Goal: Task Accomplishment & Management: Use online tool/utility

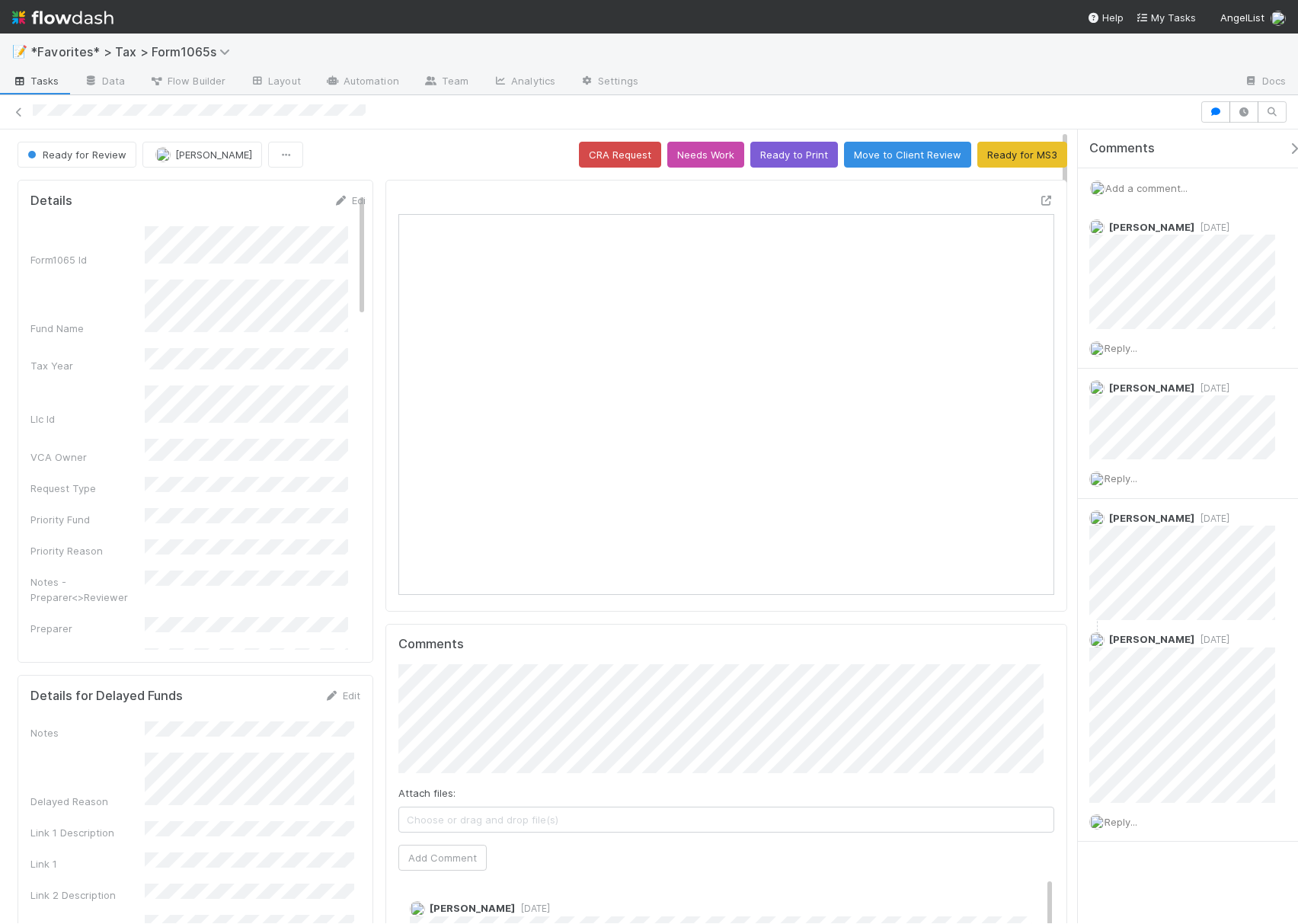
click at [1138, 189] on span "Add a comment..." at bounding box center [1146, 188] width 82 height 13
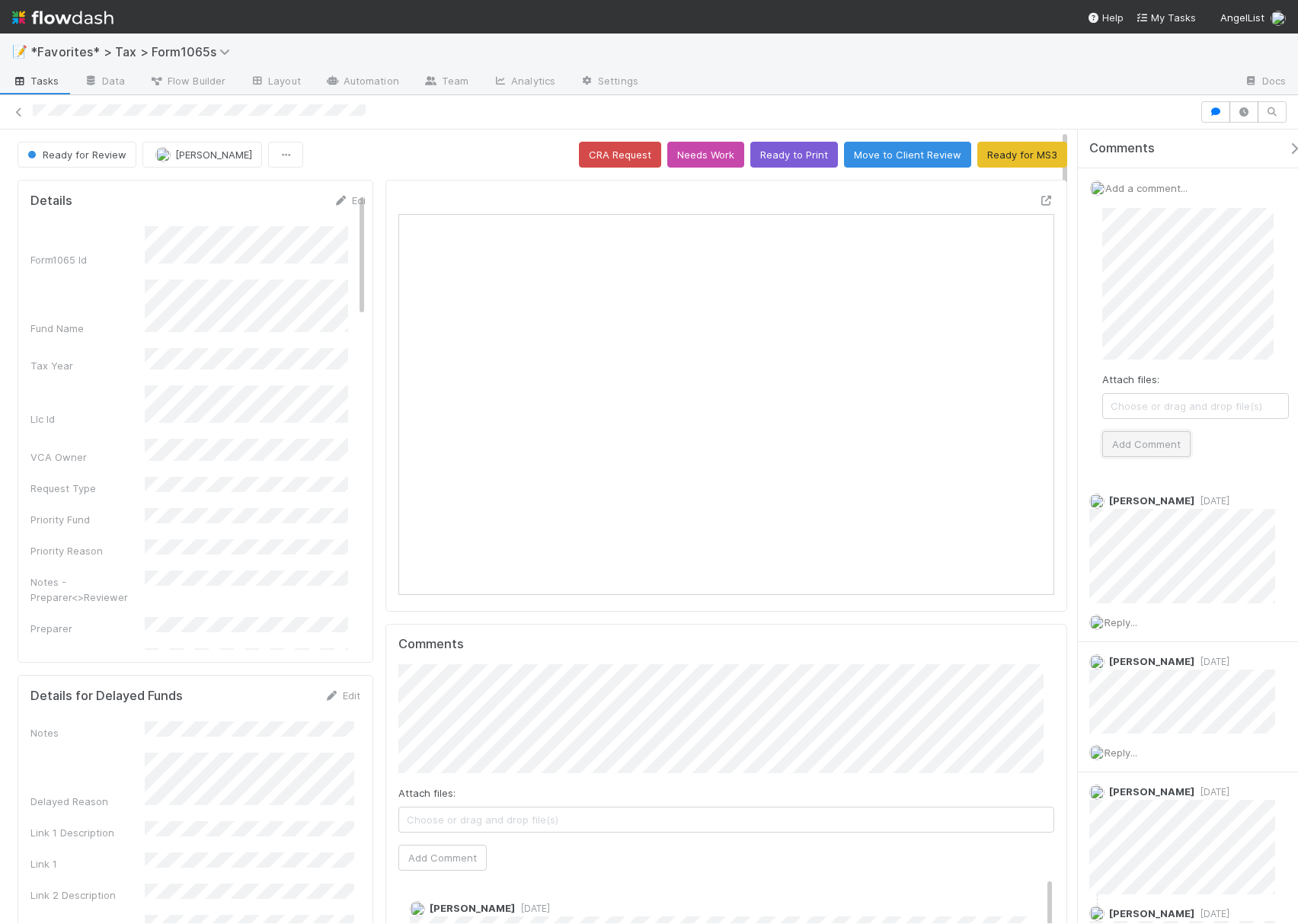
click at [1164, 441] on button "Add Comment" at bounding box center [1146, 444] width 88 height 26
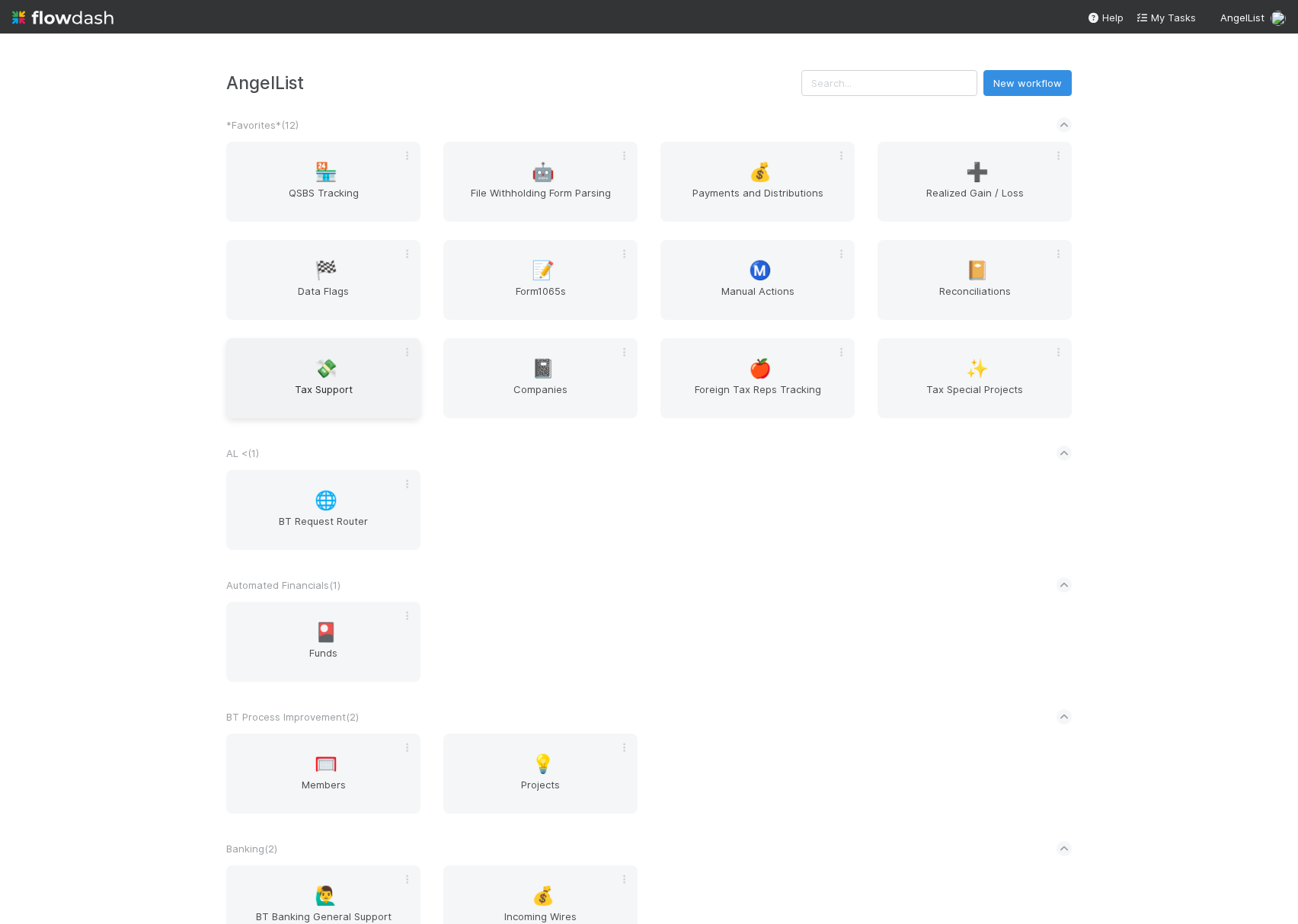
click at [301, 370] on div "💸 Tax Support" at bounding box center [322, 378] width 194 height 80
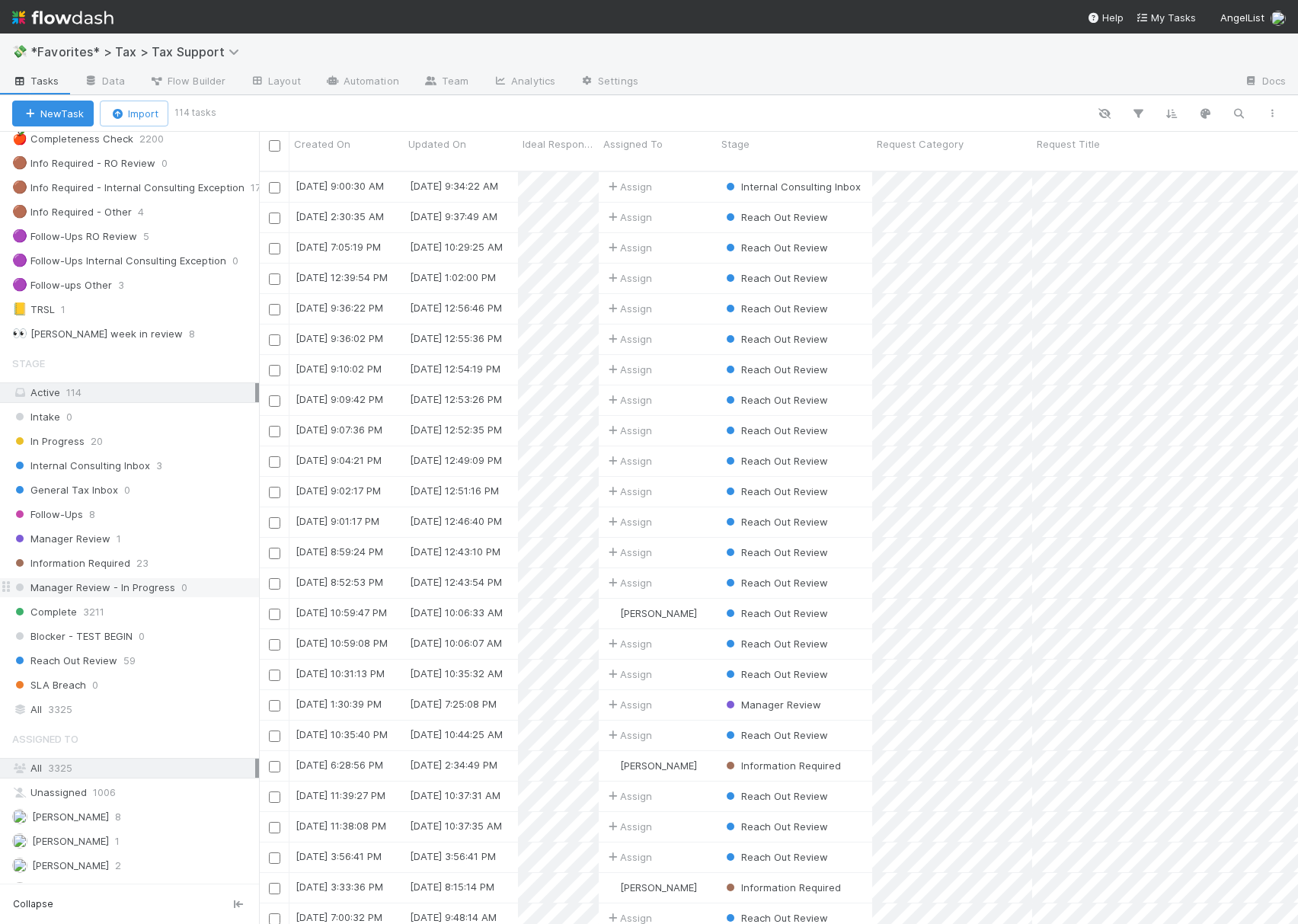
scroll to position [202, 0]
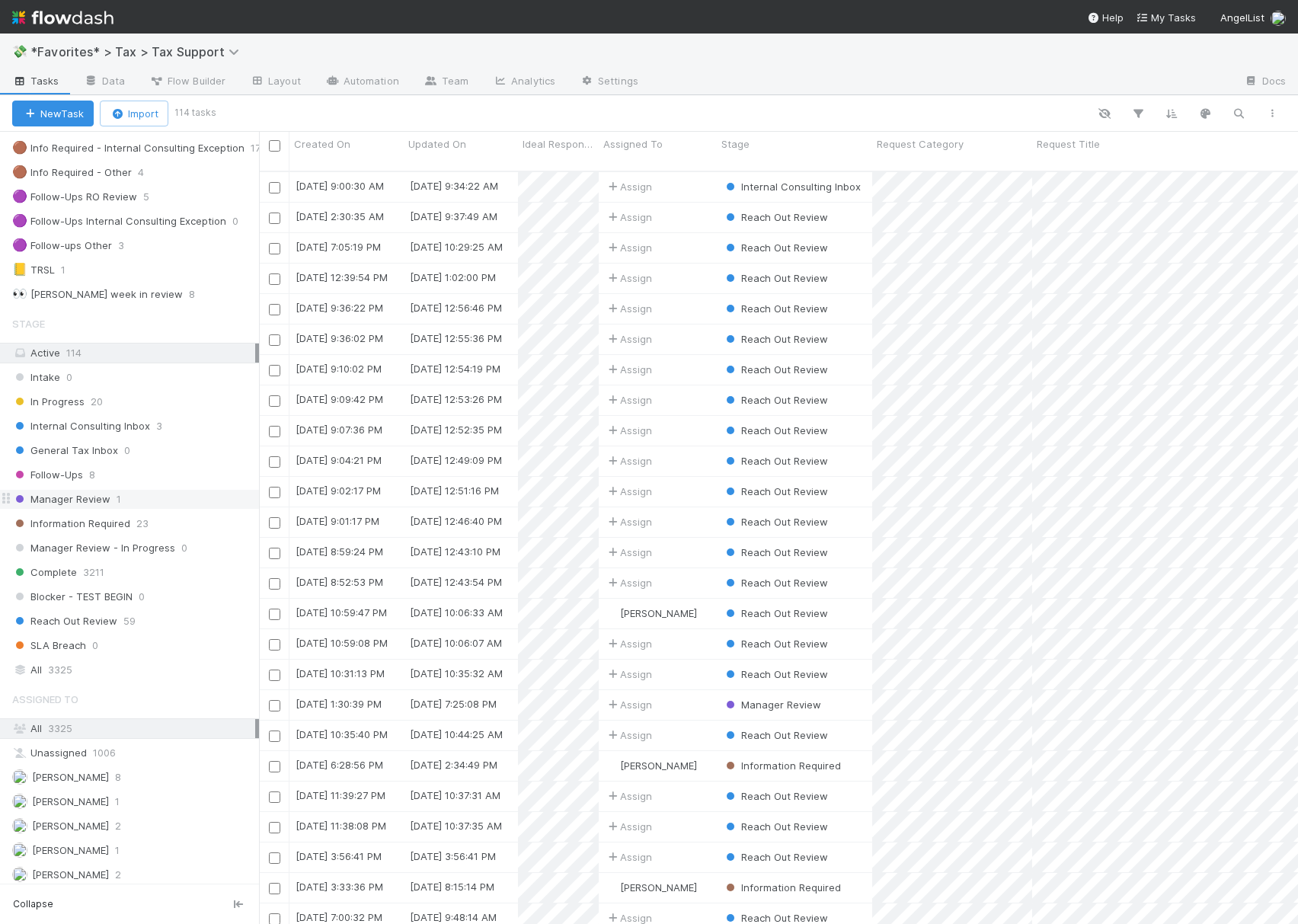
click at [86, 509] on span "Manager Review" at bounding box center [61, 499] width 98 height 19
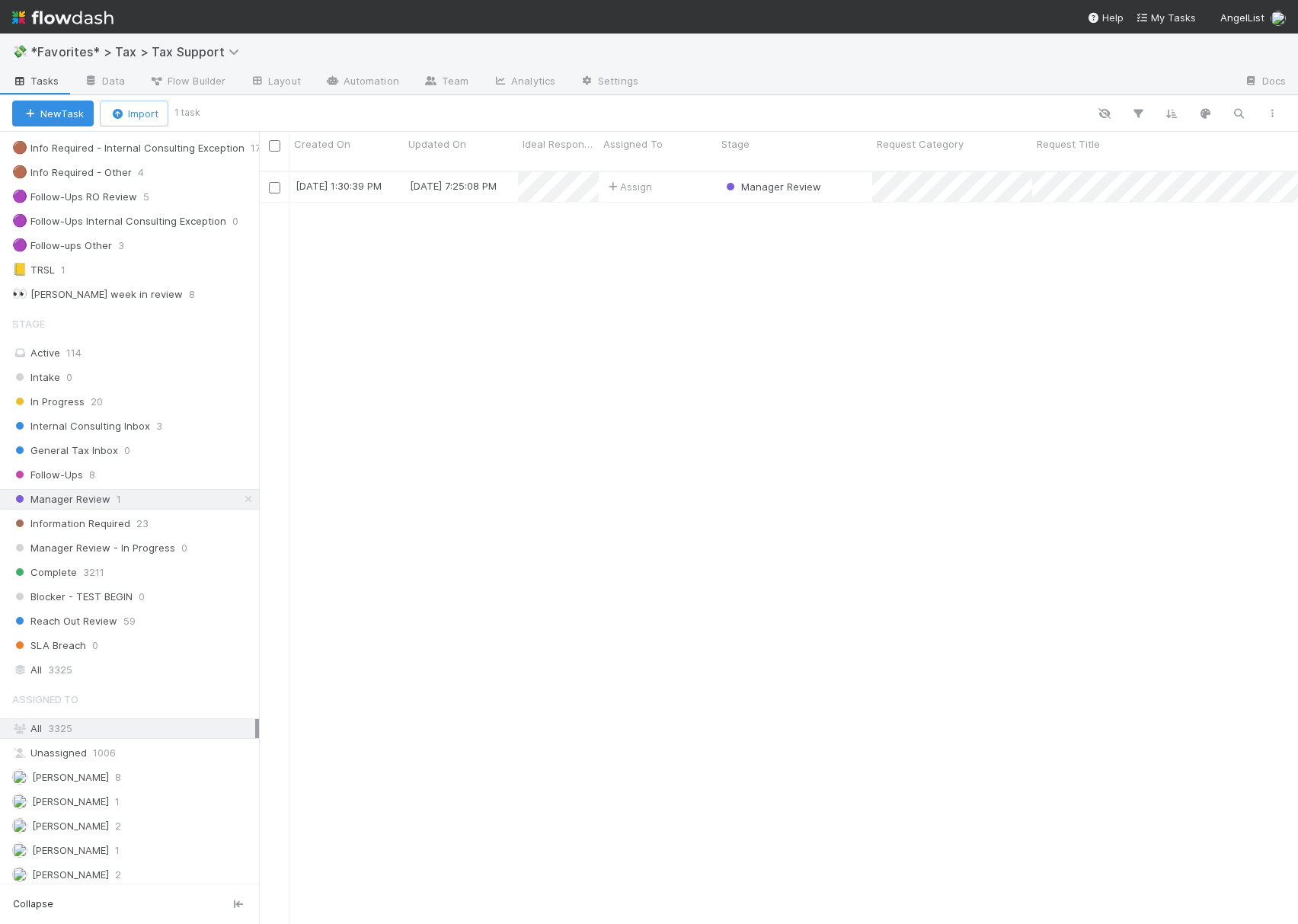
scroll to position [749, 1023]
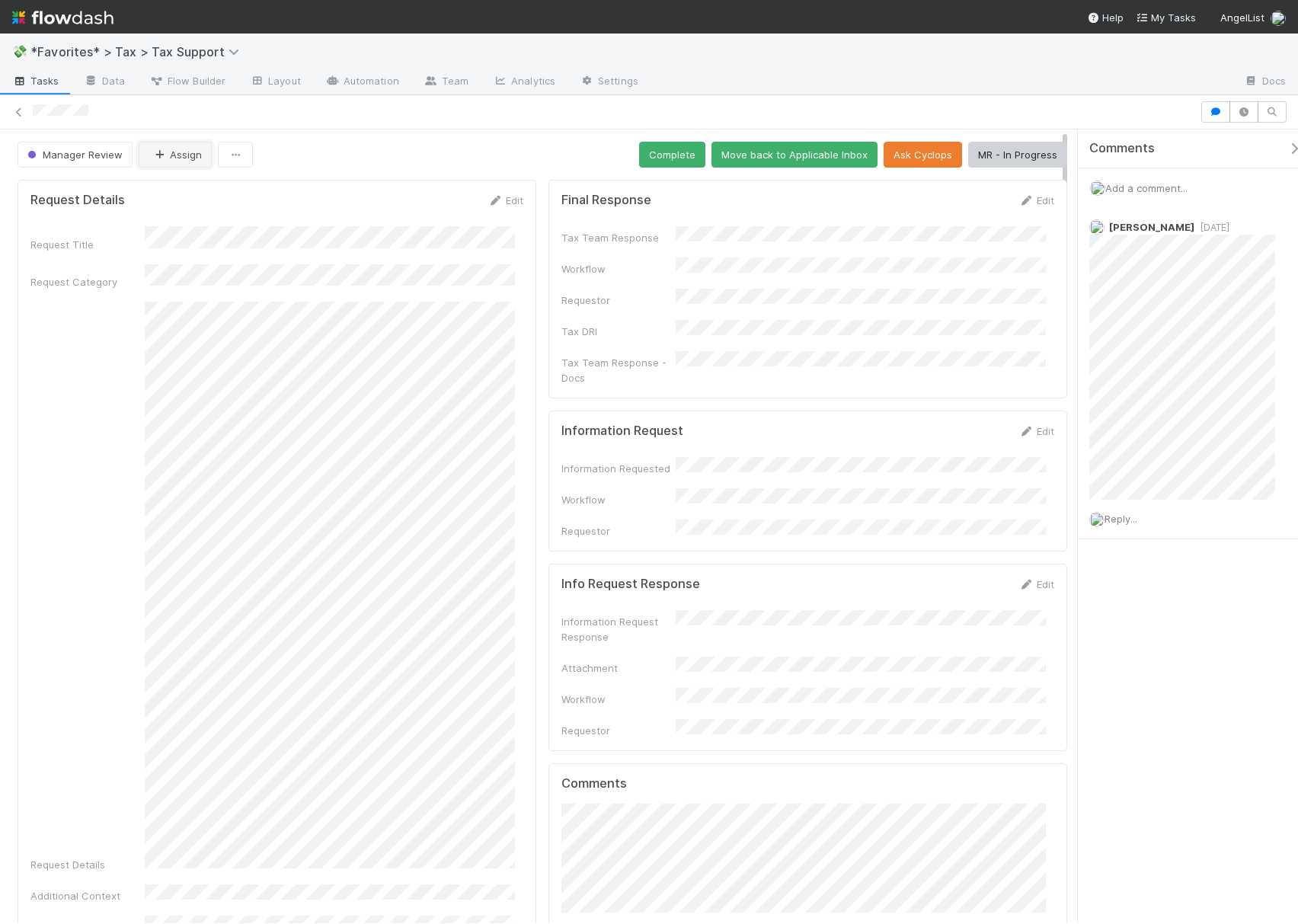
click at [189, 163] on button "Assign" at bounding box center [175, 154] width 73 height 26
click at [165, 201] on div "[PERSON_NAME]" at bounding box center [238, 194] width 214 height 28
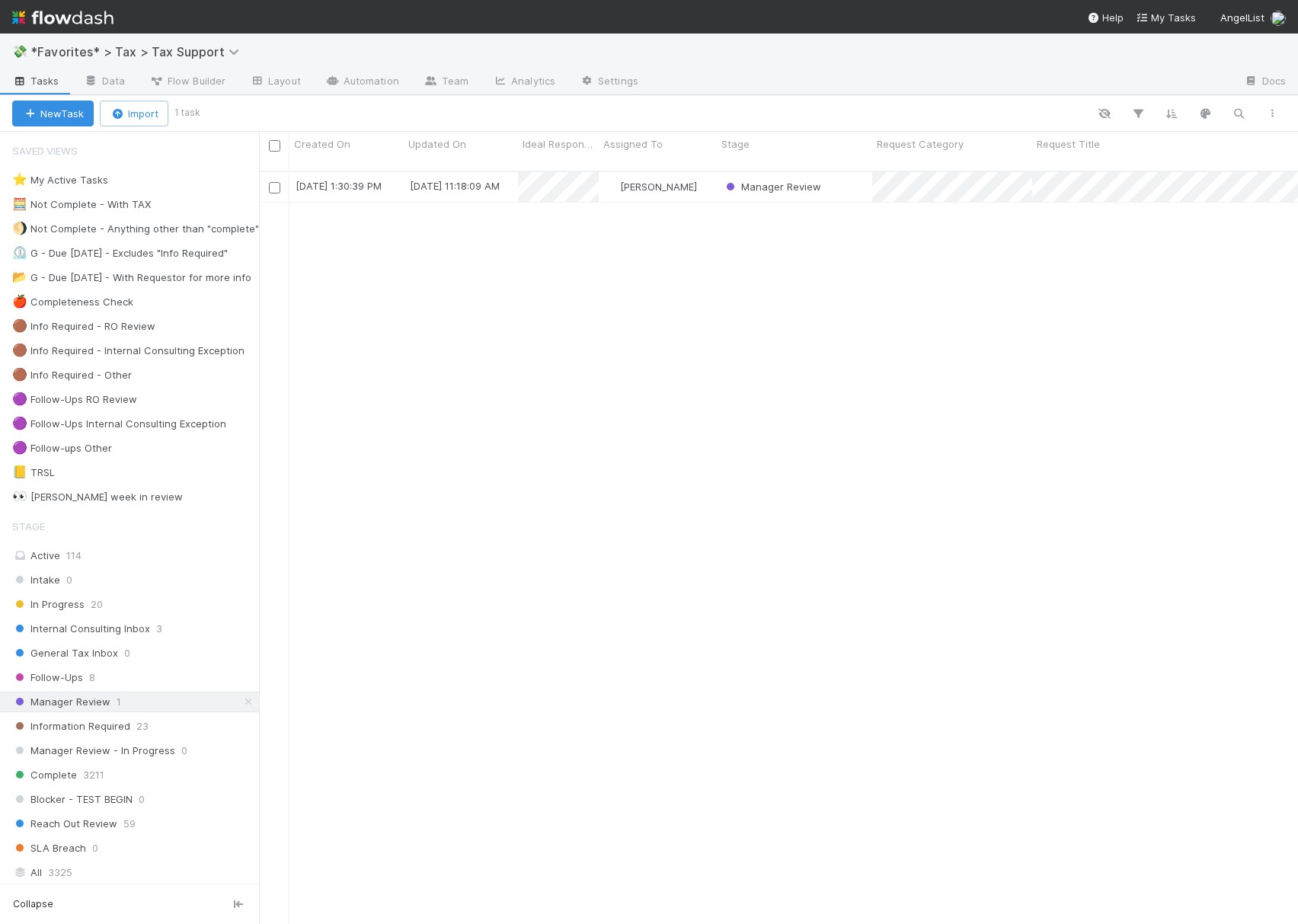
scroll to position [749, 1023]
click at [43, 686] on span "Follow-Ups" at bounding box center [48, 677] width 71 height 19
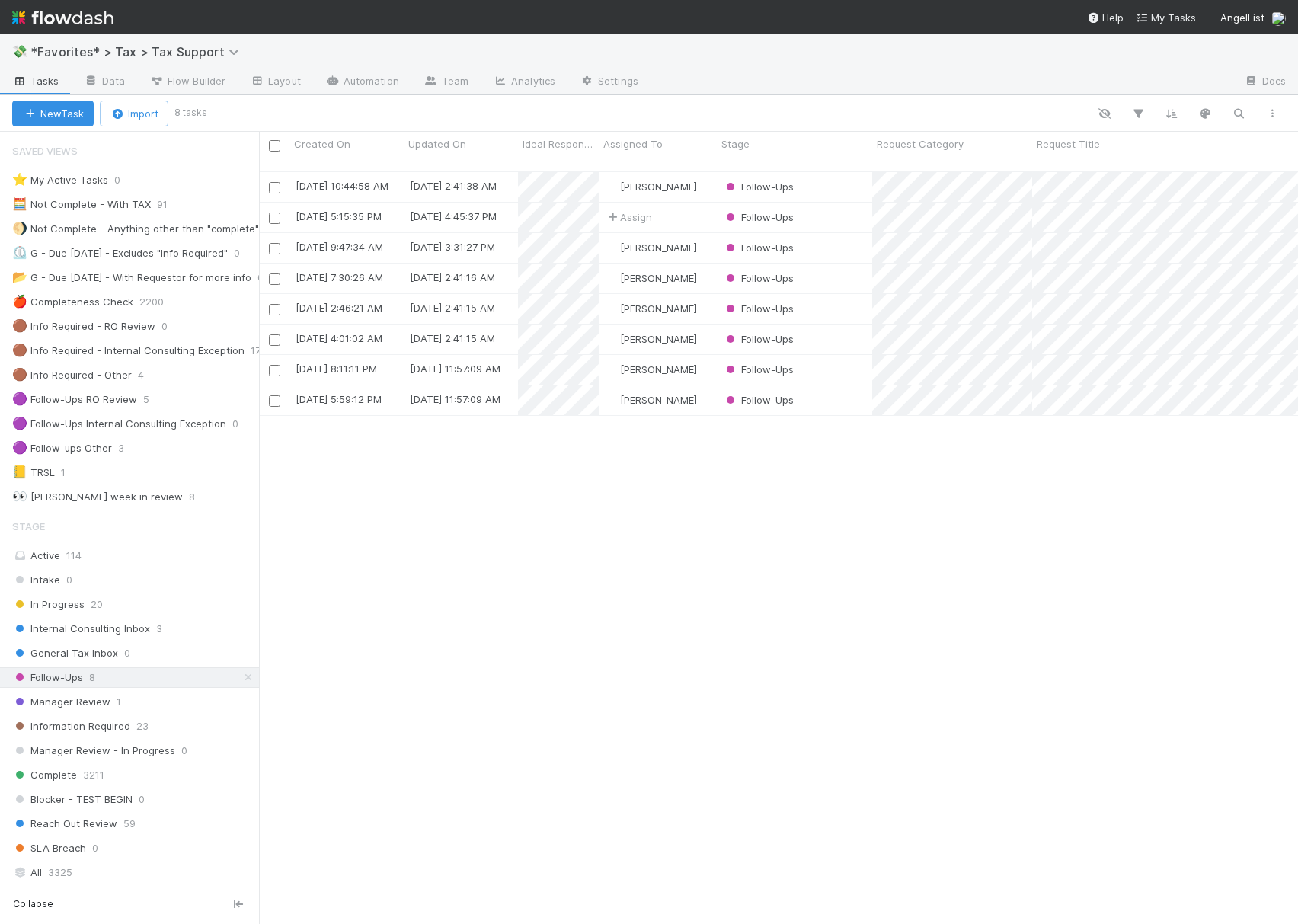
scroll to position [749, 1023]
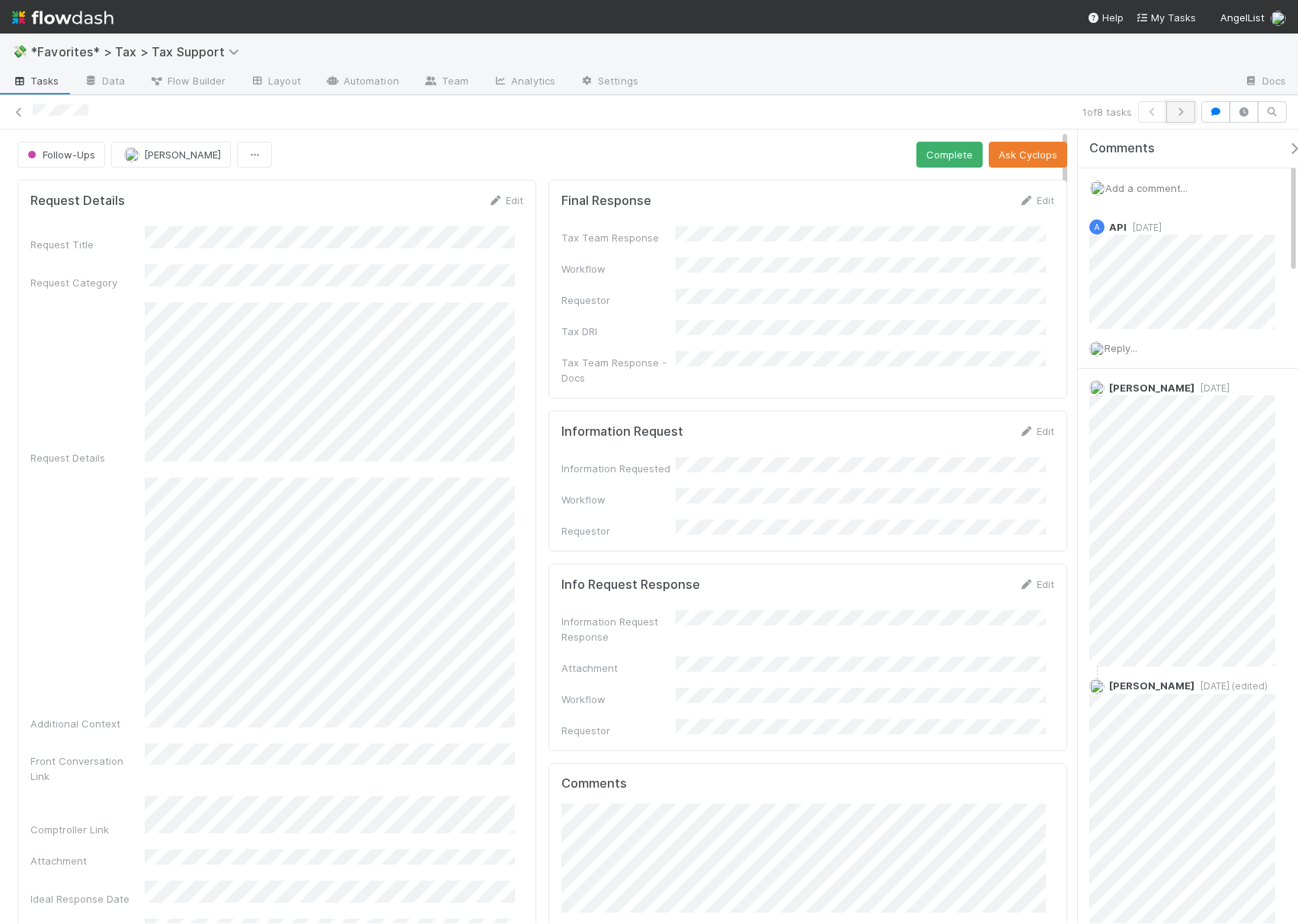
click at [1178, 105] on button "button" at bounding box center [1180, 112] width 29 height 21
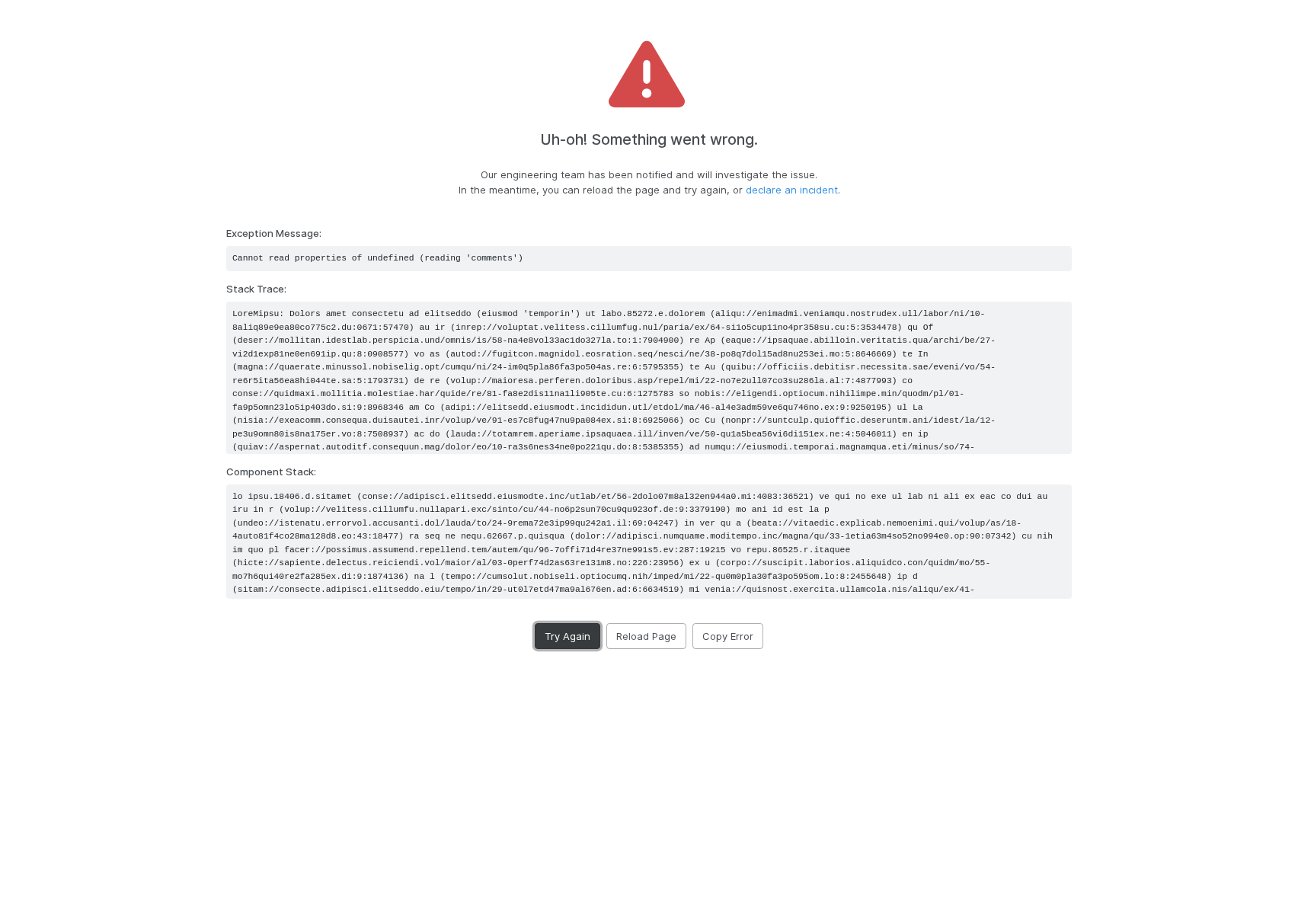
click at [563, 645] on button "Try Again" at bounding box center [568, 635] width 65 height 26
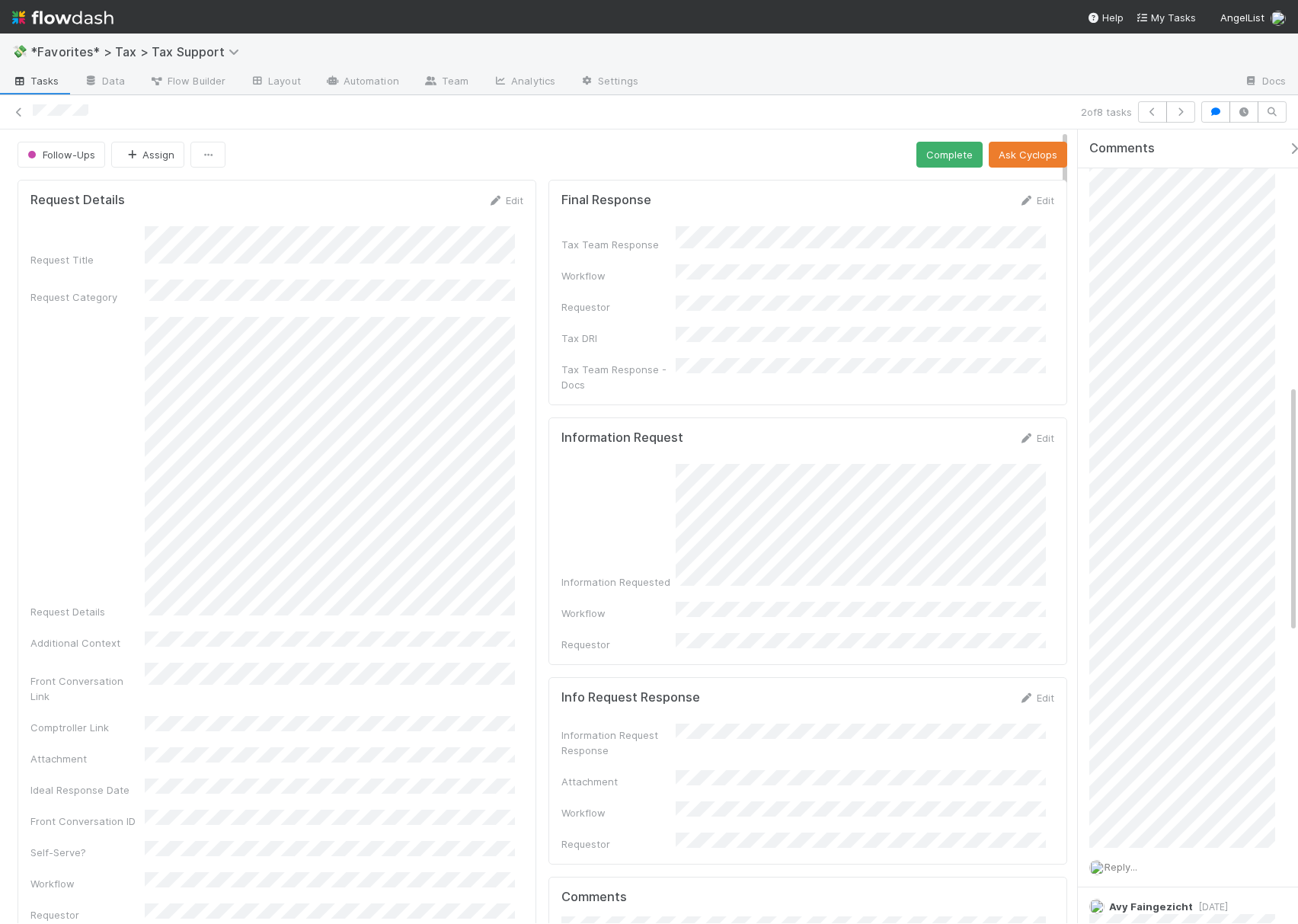
scroll to position [1421, 0]
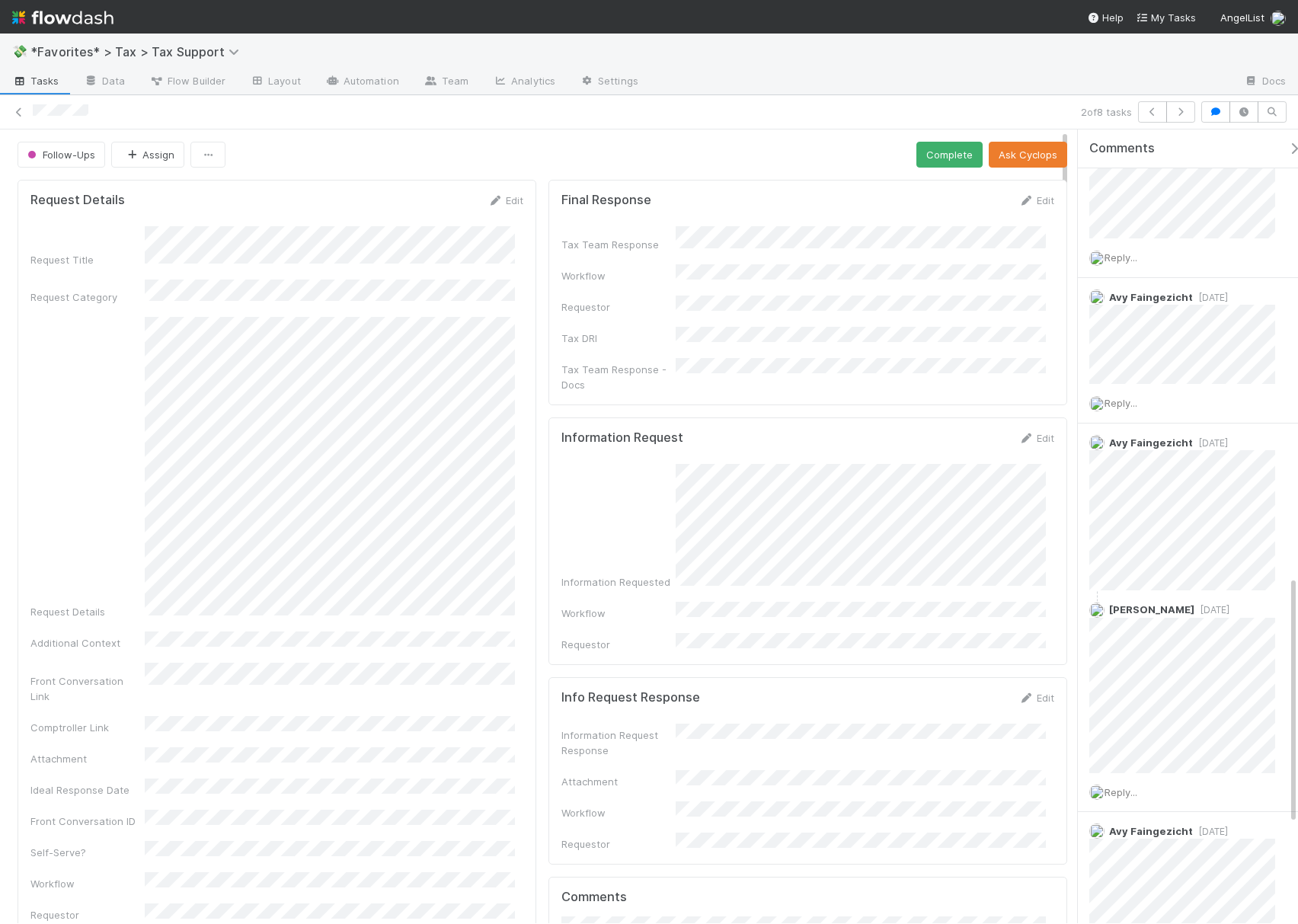
click at [37, 21] on img at bounding box center [63, 17] width 102 height 26
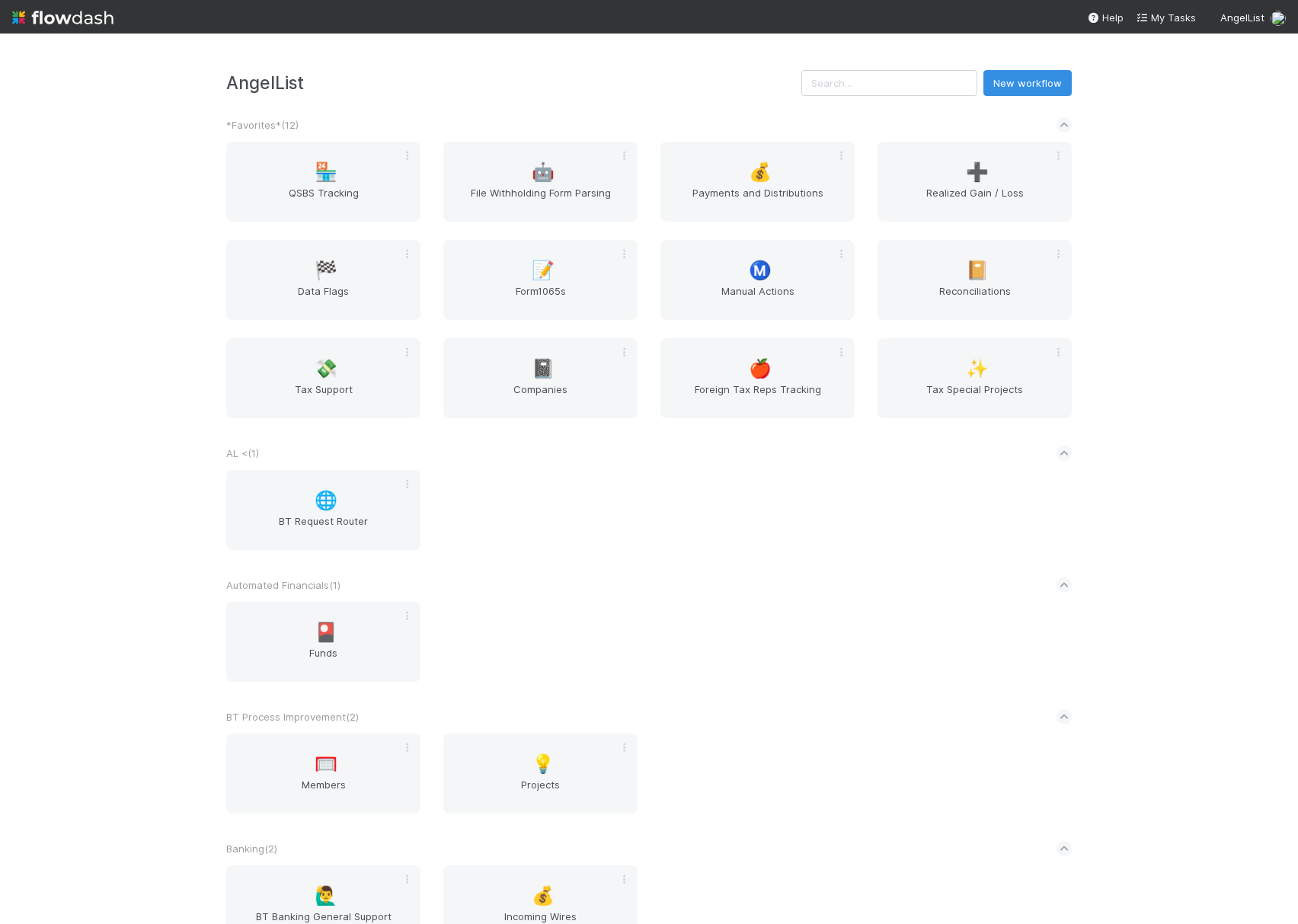
click at [1149, 229] on div "AngelList New workflow *Favorites* ( 12 ) 🏪 QSBS Tracking 🤖 File Withholding Fo…" at bounding box center [649, 478] width 1298 height 890
click at [1159, 413] on div "AngelList New workflow *Favorites* ( 12 ) 🏪 QSBS Tracking 🤖 File Withholding Fo…" at bounding box center [649, 478] width 1298 height 890
click at [1222, 278] on div "AngelList New workflow *Favorites* ( 12 ) 🏪 QSBS Tracking 🤖 File Withholding Fo…" at bounding box center [649, 478] width 1298 height 890
